Goal: Navigation & Orientation: Find specific page/section

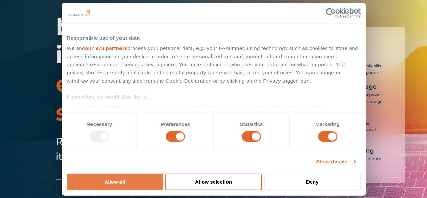
click at [163, 173] on button "Allow all" at bounding box center [115, 181] width 96 height 17
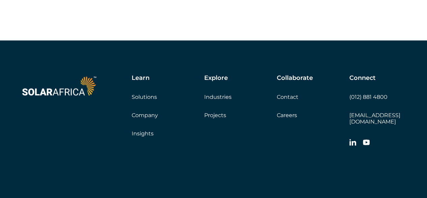
scroll to position [1934, 0]
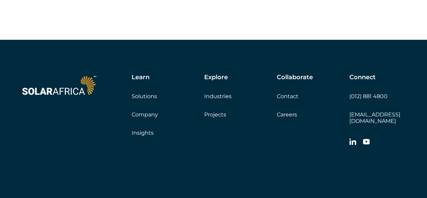
click at [287, 118] on link "Careers" at bounding box center [287, 114] width 20 height 6
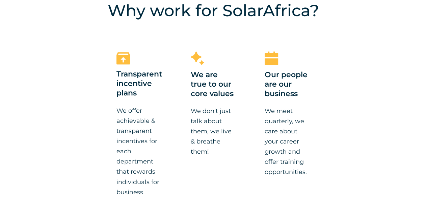
scroll to position [466, 0]
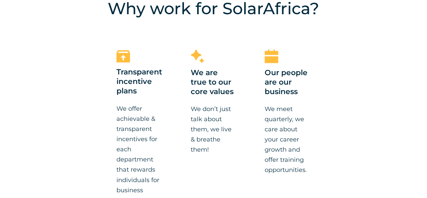
click at [47, 167] on div "Why work for SolarAfrica? Transparent incentive plans We offer achievable & tra…" at bounding box center [213, 201] width 427 height 470
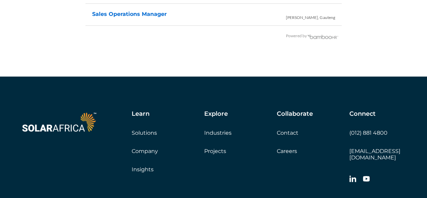
scroll to position [1511, 0]
